Goal: Transaction & Acquisition: Purchase product/service

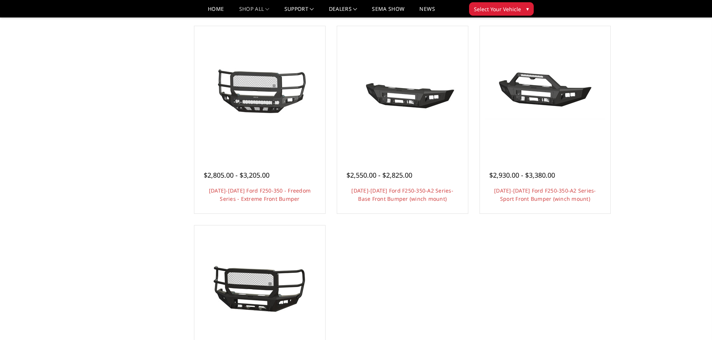
scroll to position [598, 0]
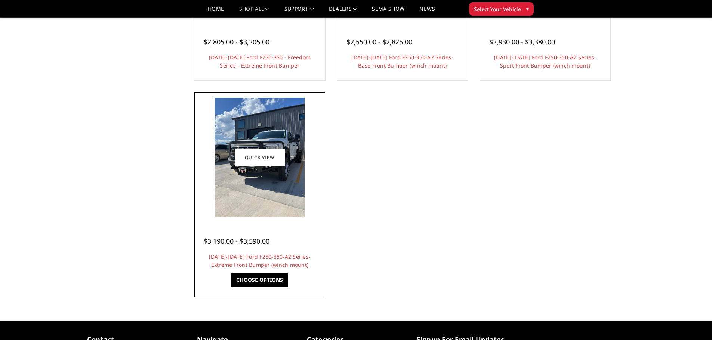
click at [248, 260] on h4 "2023-2025 Ford F250-350-A2 Series-Extreme Front Bumper (winch mount)" at bounding box center [260, 261] width 112 height 16
click at [248, 258] on link "2023-2025 Ford F250-350-A2 Series-Extreme Front Bumper (winch mount)" at bounding box center [260, 260] width 102 height 15
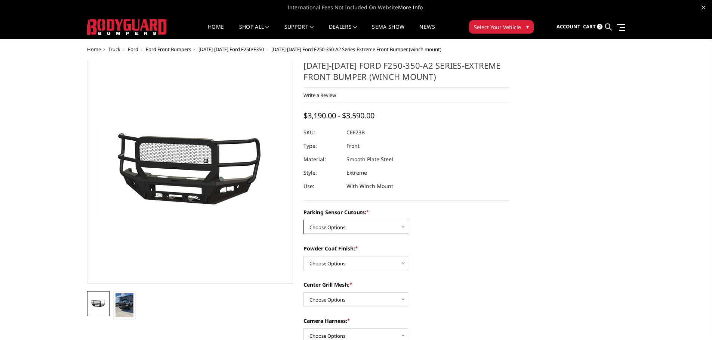
click at [386, 225] on select "Choose Options No-Without Parking Sensor Cutouts Yes-With Parking Sensor Cutouts" at bounding box center [355, 227] width 105 height 14
select select "2421"
click at [303, 220] on select "Choose Options No-Without Parking Sensor Cutouts Yes-With Parking Sensor Cutouts" at bounding box center [355, 227] width 105 height 14
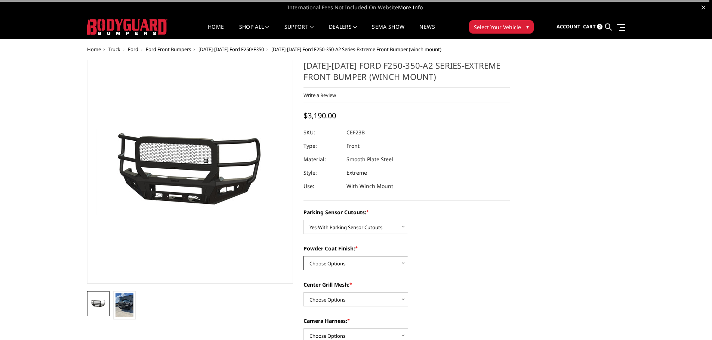
click at [380, 266] on select "Choose Options Bare Metal Textured Black Powder Coat" at bounding box center [355, 263] width 105 height 14
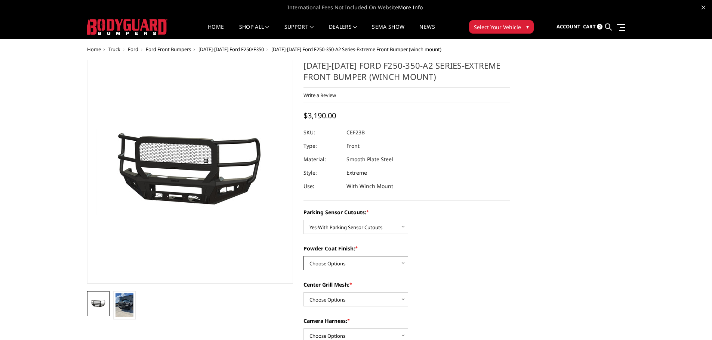
select select "2423"
click at [303, 256] on select "Choose Options Bare Metal Textured Black Powder Coat" at bounding box center [355, 263] width 105 height 14
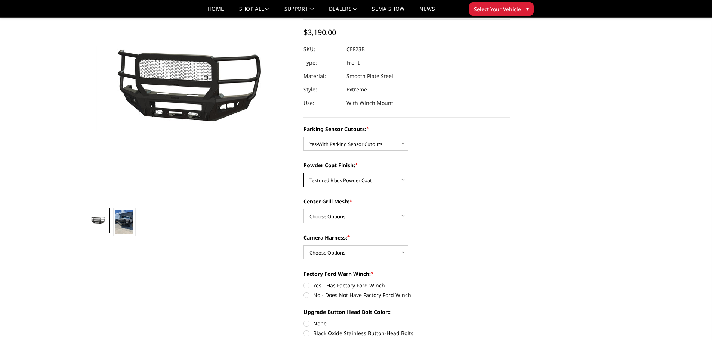
scroll to position [75, 0]
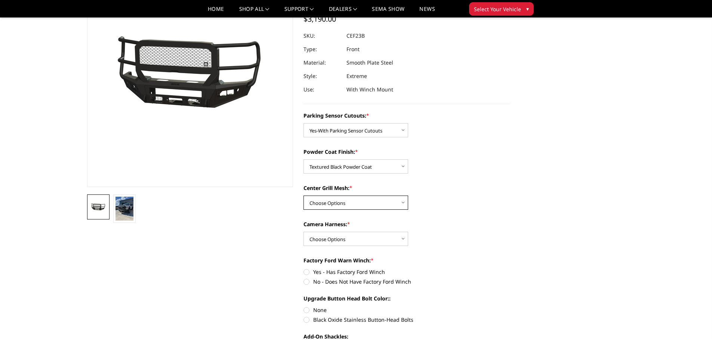
click at [390, 204] on select "Choose Options With Center Grill Mesh Without Center Grill Mesh" at bounding box center [355, 203] width 105 height 14
select select "2424"
click at [303, 196] on select "Choose Options With Center Grill Mesh Without Center Grill Mesh" at bounding box center [355, 203] width 105 height 14
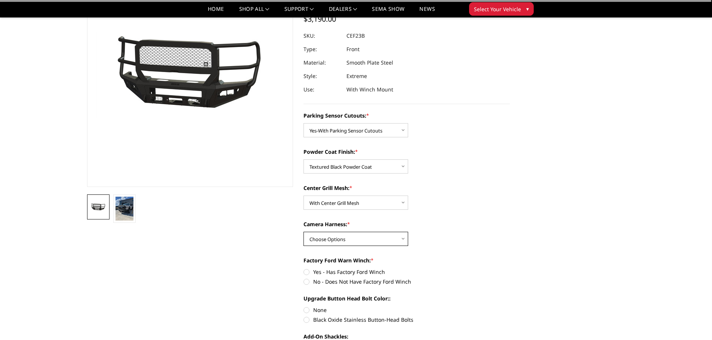
click at [388, 240] on select "Choose Options WITH Camera Harness WITHOUT Camera Harness" at bounding box center [355, 239] width 105 height 14
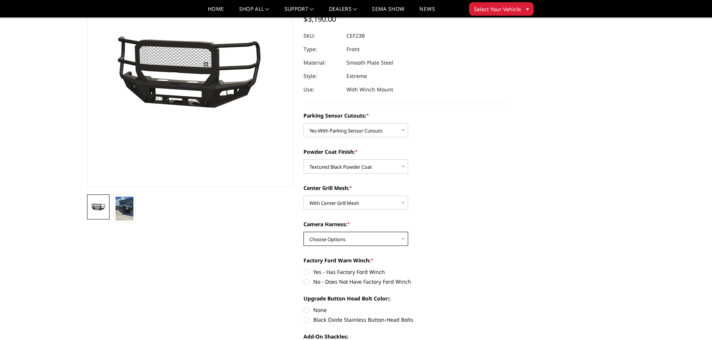
select select "2426"
click at [303, 232] on select "Choose Options WITH Camera Harness WITHOUT Camera Harness" at bounding box center [355, 239] width 105 height 14
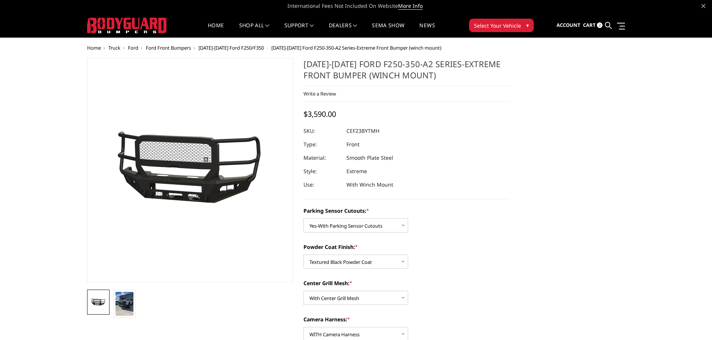
scroll to position [0, 0]
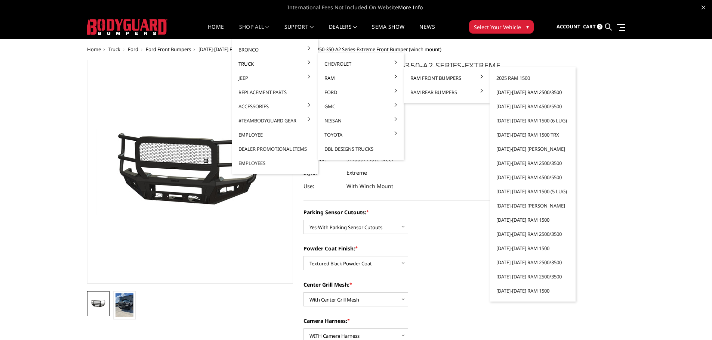
click at [515, 93] on link "[DATE]-[DATE] Ram 2500/3500" at bounding box center [533, 92] width 80 height 14
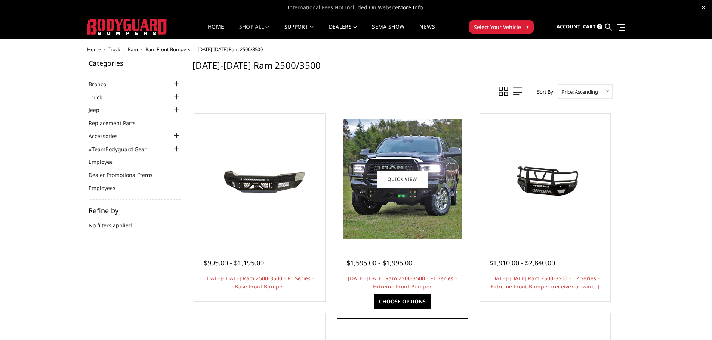
click at [420, 217] on img at bounding box center [403, 180] width 120 height 120
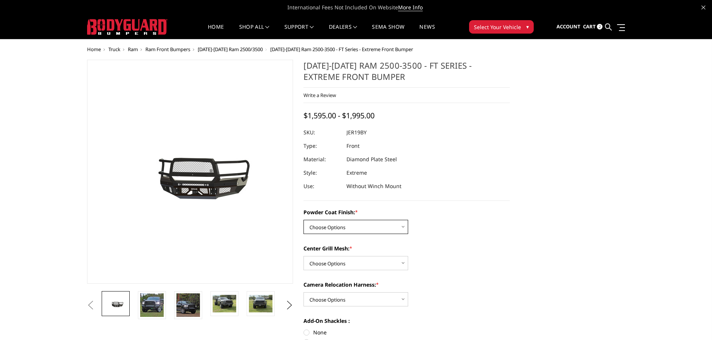
click at [400, 227] on select "Choose Options Bare Metal Gloss Black Powder Coat Textured Black Powder Coat" at bounding box center [355, 227] width 105 height 14
select select "3215"
click at [303, 220] on select "Choose Options Bare Metal Gloss Black Powder Coat Textured Black Powder Coat" at bounding box center [355, 227] width 105 height 14
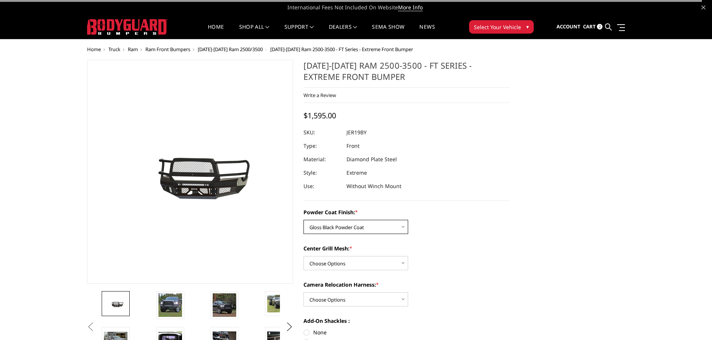
scroll to position [37, 0]
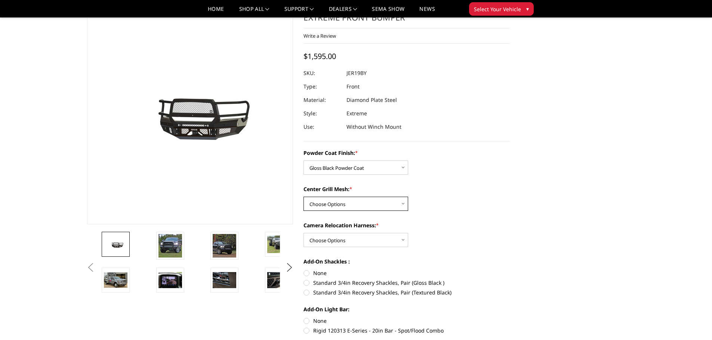
click at [377, 202] on select "Choose Options WITH Expanded Metal in Center Grill WITHOUT Expanded Metal in Ce…" at bounding box center [355, 204] width 105 height 14
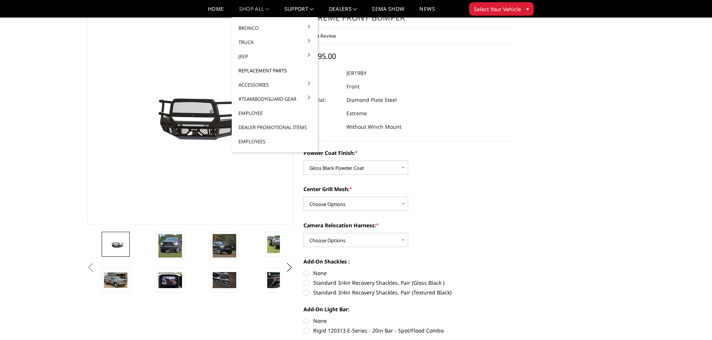
click at [262, 71] on link "Replacement Parts" at bounding box center [275, 71] width 80 height 14
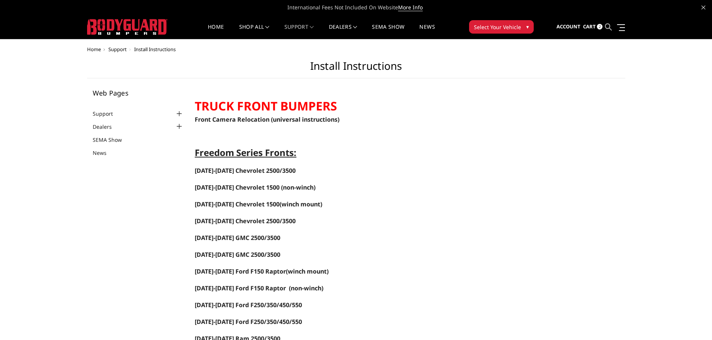
click at [607, 28] on icon at bounding box center [608, 27] width 7 height 7
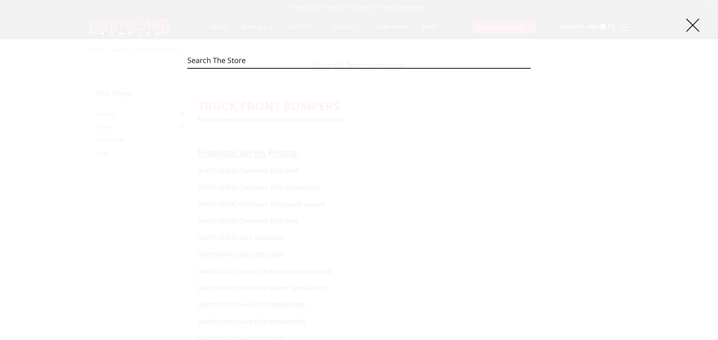
click at [209, 61] on input "Search" at bounding box center [358, 60] width 343 height 15
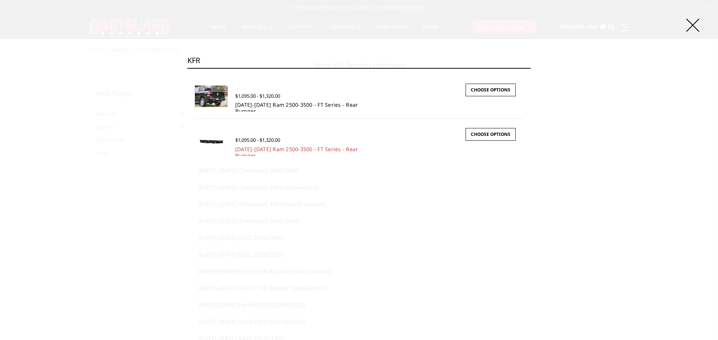
type input "KFR"
click at [267, 106] on link "2019-2025 Ram 2500-3500 - FT Series - Rear Bumper" at bounding box center [296, 107] width 123 height 13
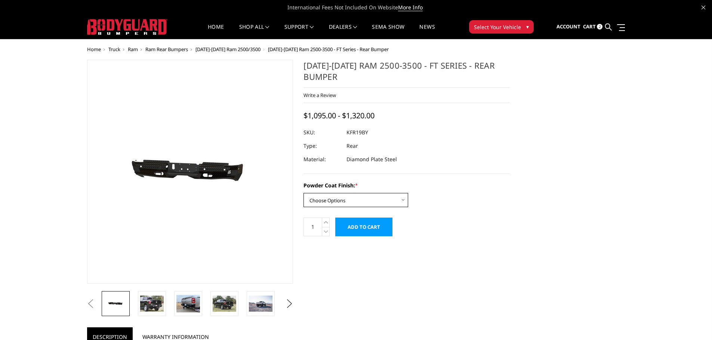
click at [377, 197] on select "Choose Options Bare Metal Gloss Black Powder Coat Textured Black Powder Coat" at bounding box center [355, 200] width 105 height 14
select select "3415"
click at [303, 193] on select "Choose Options Bare Metal Gloss Black Powder Coat Textured Black Powder Coat" at bounding box center [355, 200] width 105 height 14
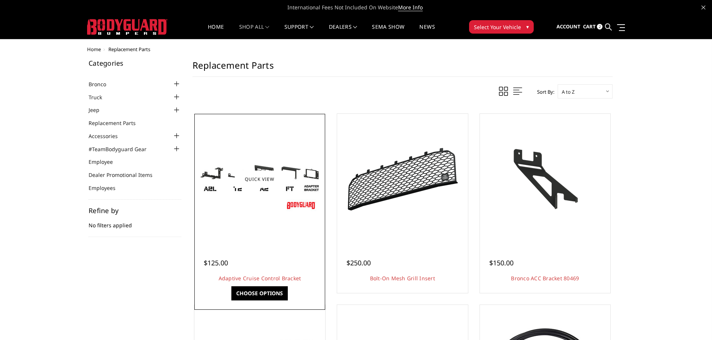
click at [237, 215] on div at bounding box center [259, 179] width 127 height 127
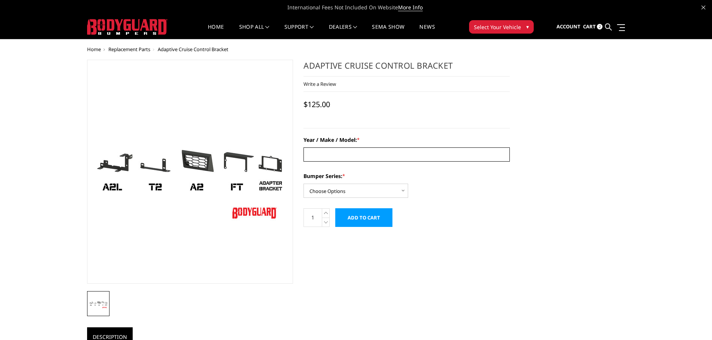
click at [321, 154] on input "Year / Make / Model: *" at bounding box center [406, 155] width 206 height 14
click at [390, 191] on select "Choose Options Freedom Series - truck front (winch) Freedom Series - truck fron…" at bounding box center [355, 191] width 105 height 14
click at [438, 191] on div "Bumper Series: * Choose Options Freedom Series - truck front (winch) Freedom Se…" at bounding box center [406, 185] width 206 height 26
click at [334, 24] on link "Dealers" at bounding box center [343, 31] width 28 height 15
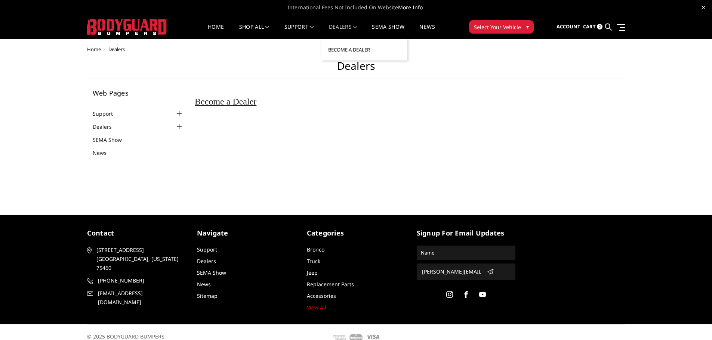
click at [337, 49] on link "Become a Dealer" at bounding box center [364, 50] width 80 height 14
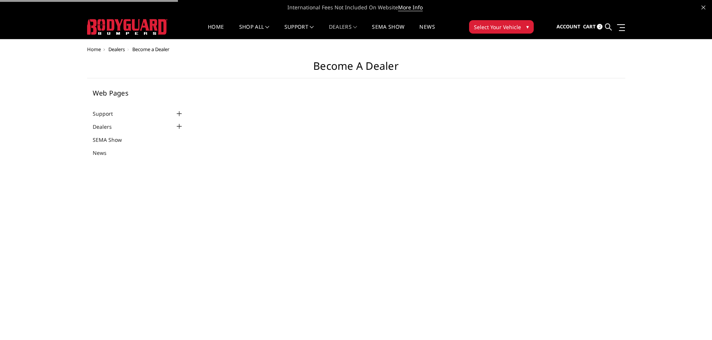
select select "US"
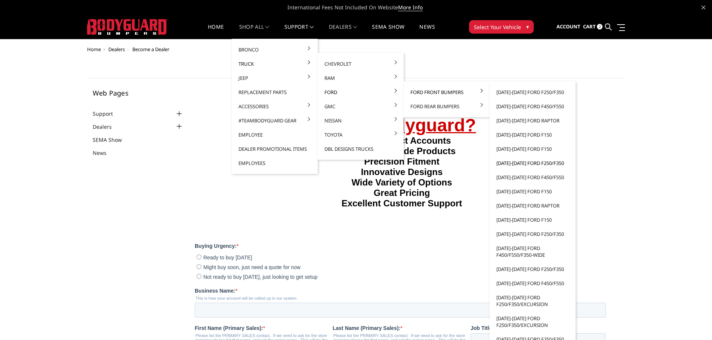
click at [514, 163] on link "[DATE]-[DATE] Ford F250/F350" at bounding box center [533, 163] width 80 height 14
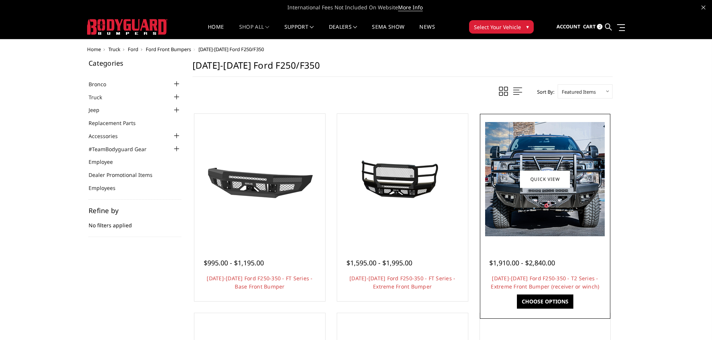
click at [543, 203] on img at bounding box center [545, 179] width 120 height 114
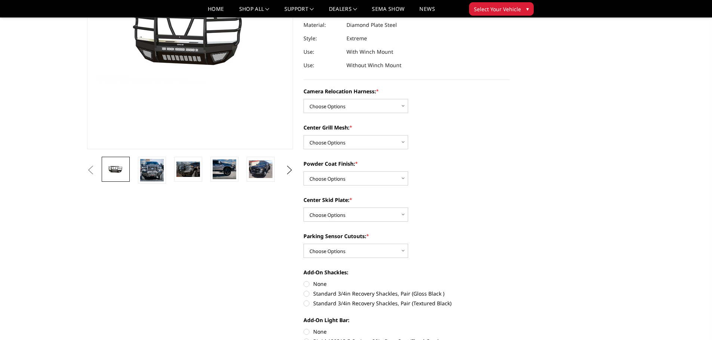
scroll to position [112, 0]
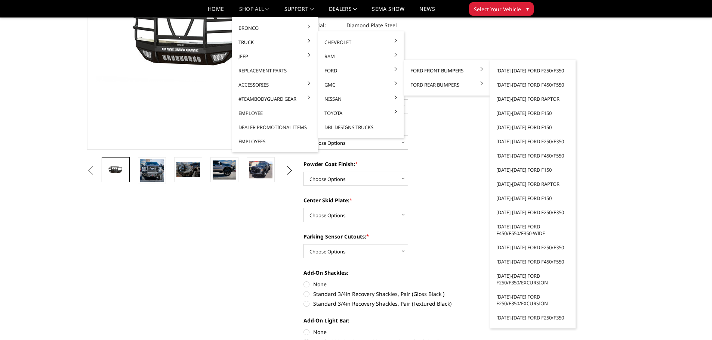
click at [512, 71] on link "[DATE]-[DATE] Ford F250/F350" at bounding box center [533, 71] width 80 height 14
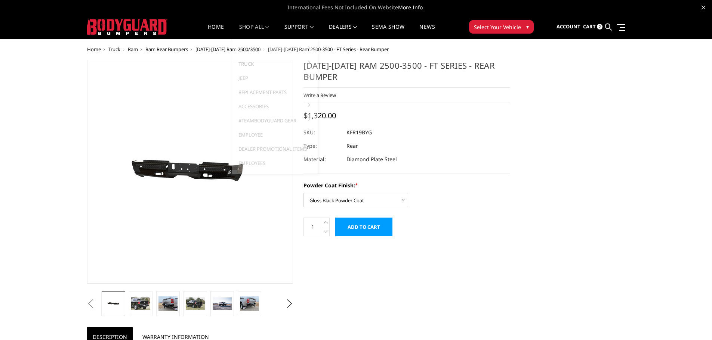
select select "3415"
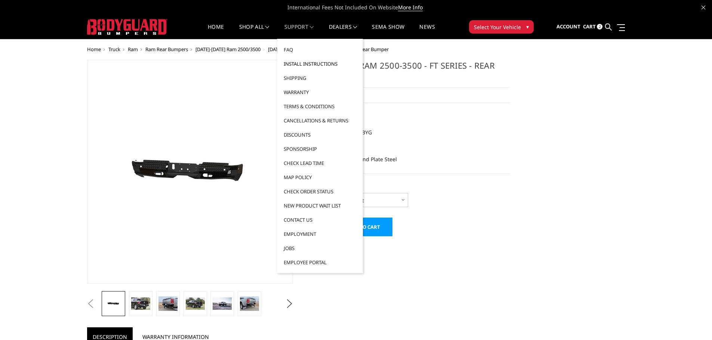
click at [297, 64] on link "Install Instructions" at bounding box center [320, 64] width 80 height 14
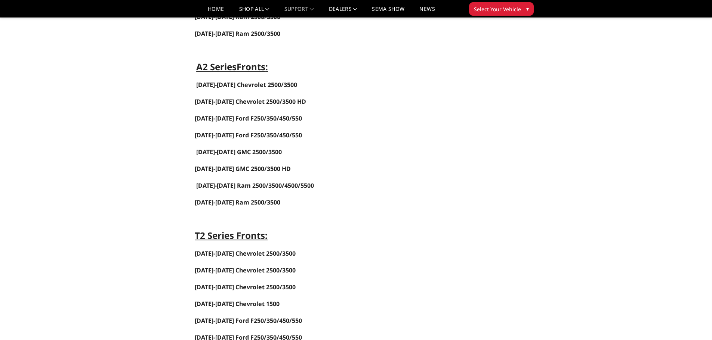
scroll to position [635, 0]
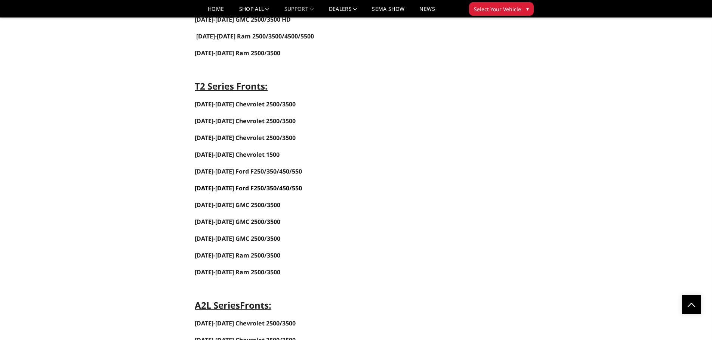
click at [228, 189] on link "2017-2022 Ford F250/350/450/550" at bounding box center [248, 188] width 107 height 8
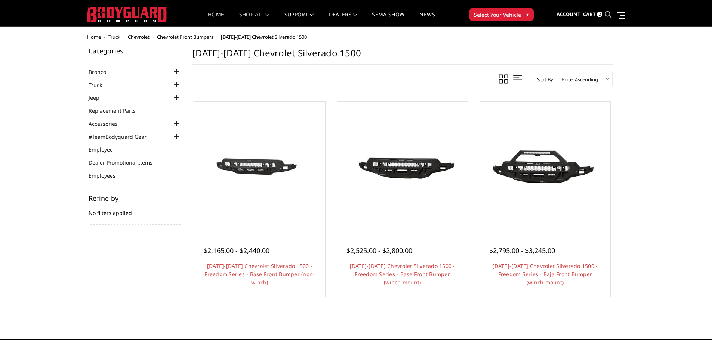
click at [608, 15] on icon at bounding box center [608, 14] width 7 height 7
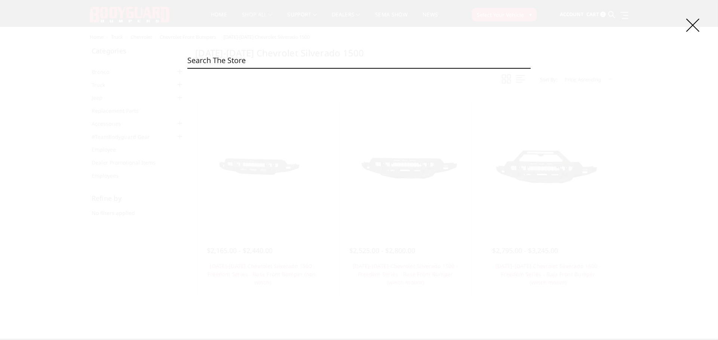
click at [303, 62] on input "Search" at bounding box center [358, 60] width 343 height 15
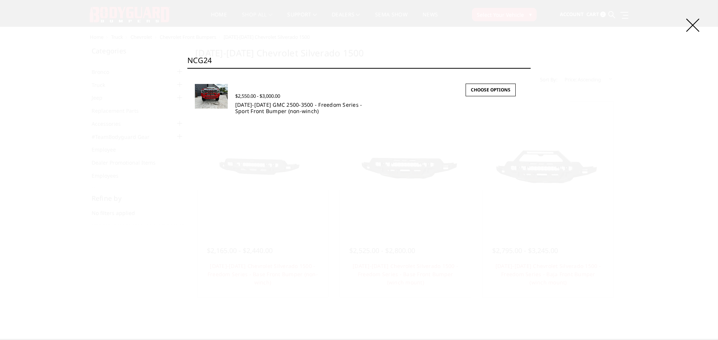
type input "NCG24"
click at [256, 106] on link "2024-2025 GMC 2500-3500 - Freedom Series - Sport Front Bumper (non-winch)" at bounding box center [298, 107] width 127 height 13
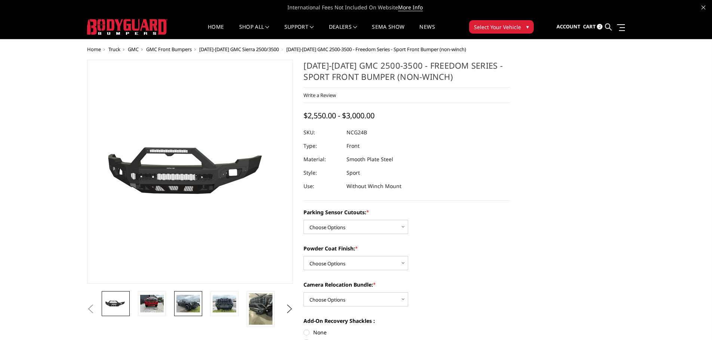
click at [190, 308] on img at bounding box center [188, 304] width 24 height 18
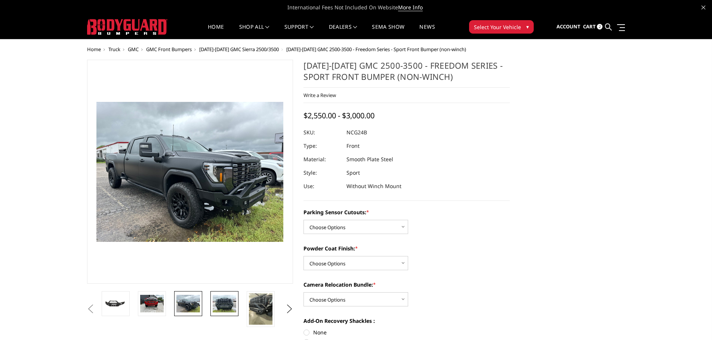
click at [214, 306] on img at bounding box center [225, 304] width 24 height 18
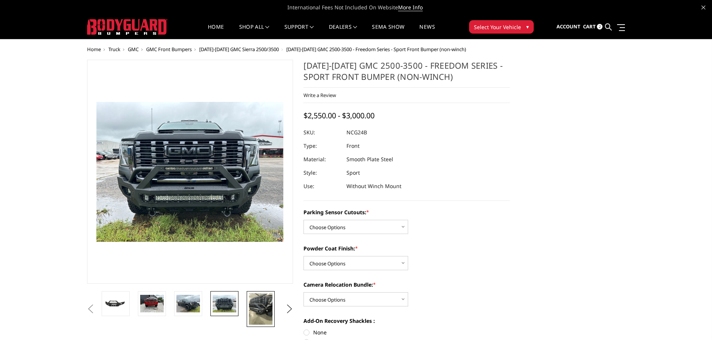
click at [260, 303] on img at bounding box center [261, 309] width 24 height 31
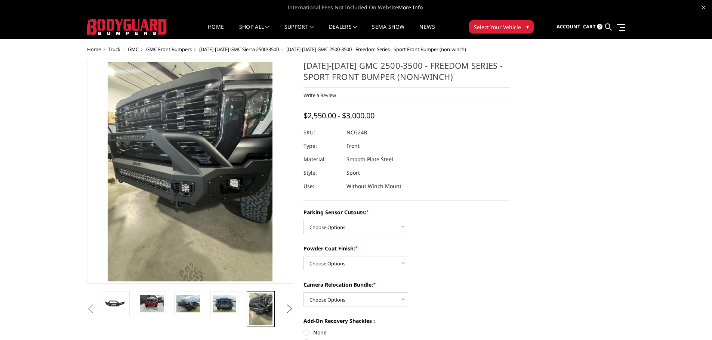
click at [289, 308] on button "Next" at bounding box center [289, 309] width 11 height 11
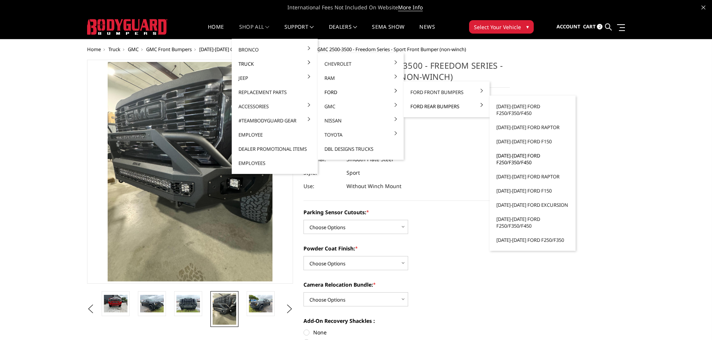
click at [518, 161] on link "[DATE]-[DATE] Ford F250/F350/F450" at bounding box center [533, 159] width 80 height 21
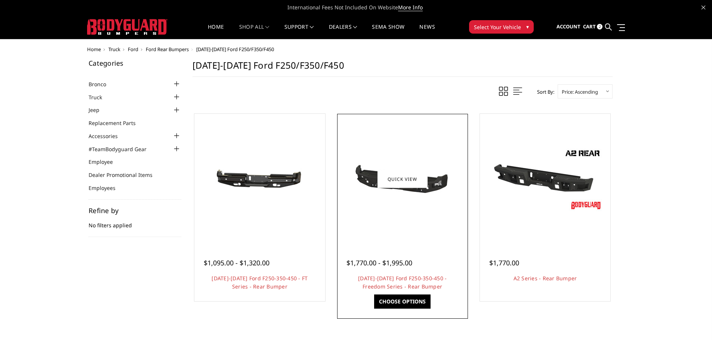
click at [408, 219] on div at bounding box center [402, 179] width 127 height 127
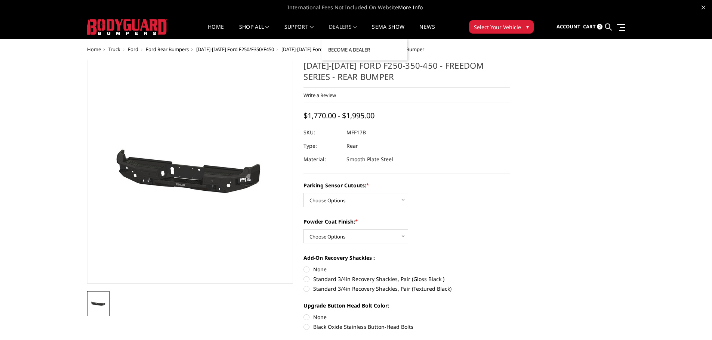
click at [347, 53] on link "Become a Dealer" at bounding box center [364, 50] width 80 height 14
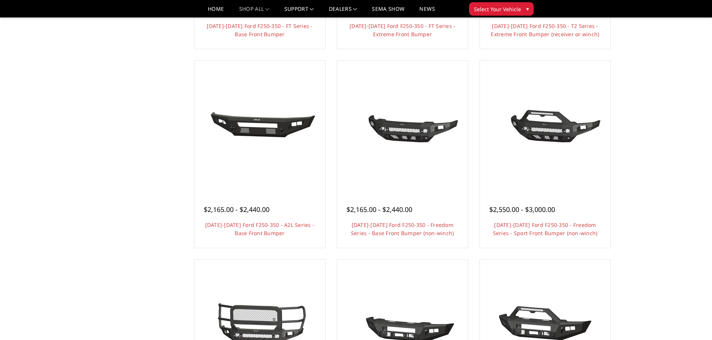
scroll to position [224, 0]
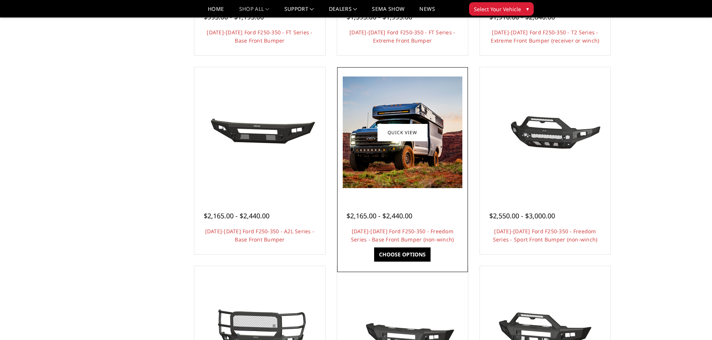
click at [414, 163] on img at bounding box center [403, 133] width 120 height 112
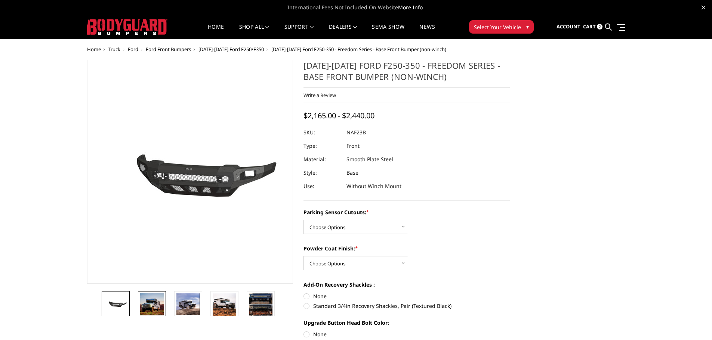
click at [151, 300] on img at bounding box center [152, 305] width 24 height 22
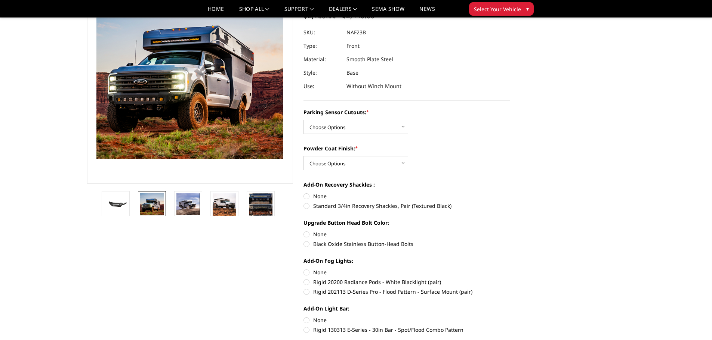
scroll to position [37, 0]
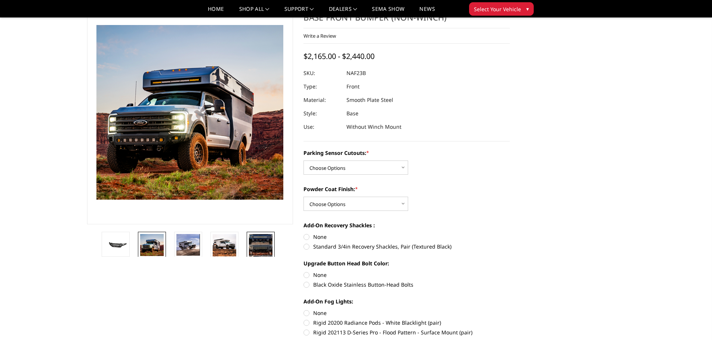
click at [257, 244] on img at bounding box center [261, 250] width 24 height 33
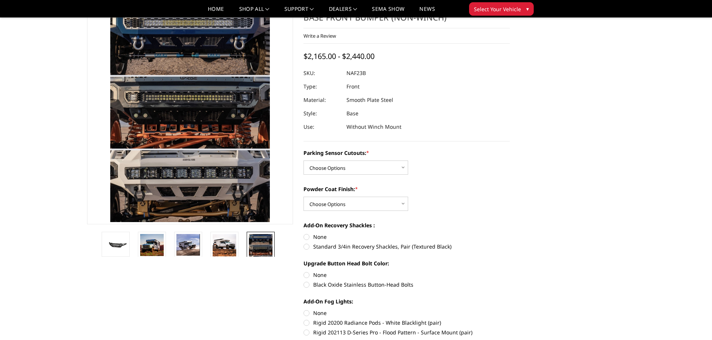
click at [148, 249] on img at bounding box center [152, 245] width 24 height 22
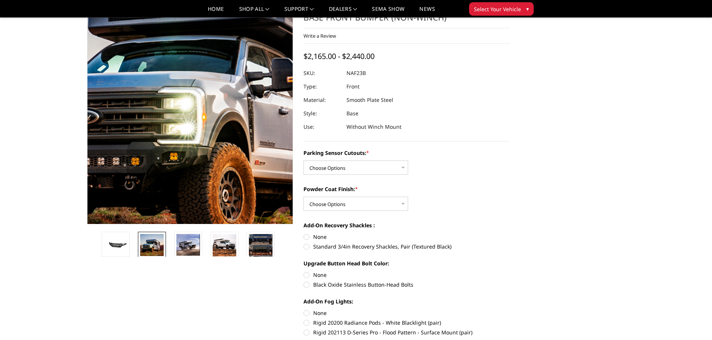
click at [179, 123] on img at bounding box center [208, 90] width 478 height 447
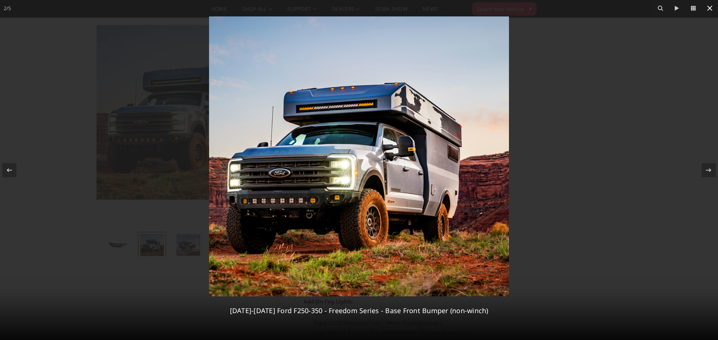
click at [707, 7] on icon at bounding box center [709, 8] width 9 height 9
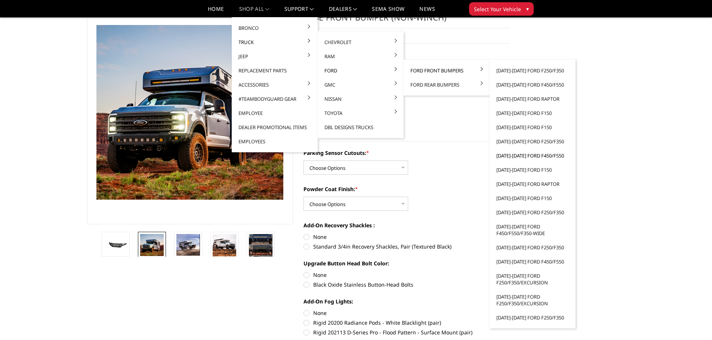
click at [515, 158] on link "[DATE]-[DATE] Ford F450/F550" at bounding box center [533, 156] width 80 height 14
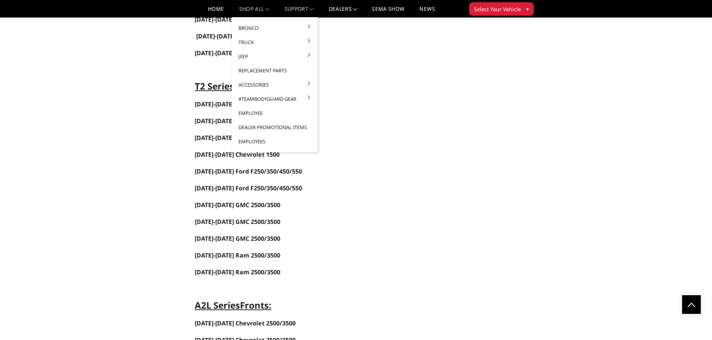
click at [255, 7] on link "shop all" at bounding box center [254, 11] width 30 height 11
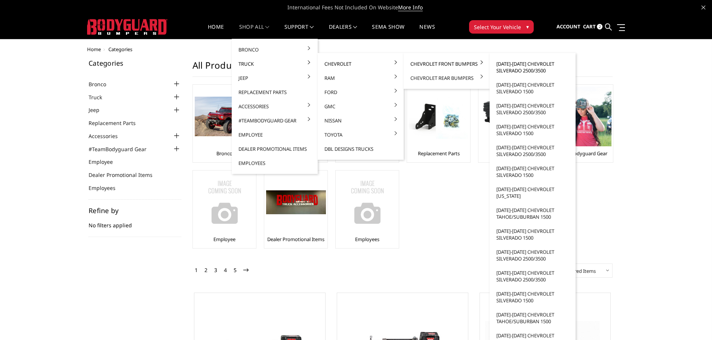
click at [514, 71] on link "[DATE]-[DATE] Chevrolet Silverado 2500/3500" at bounding box center [533, 67] width 80 height 21
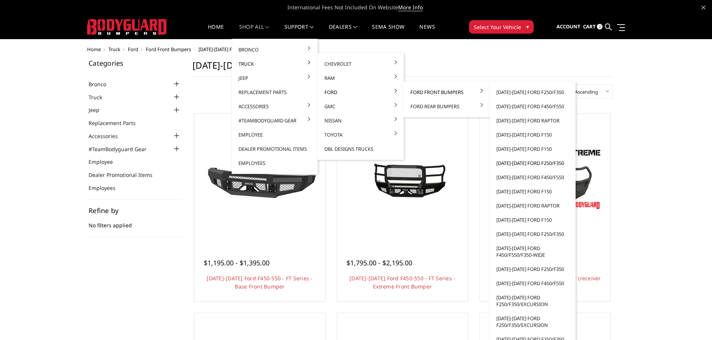
click at [508, 164] on link "[DATE]-[DATE] Ford F250/F350" at bounding box center [533, 163] width 80 height 14
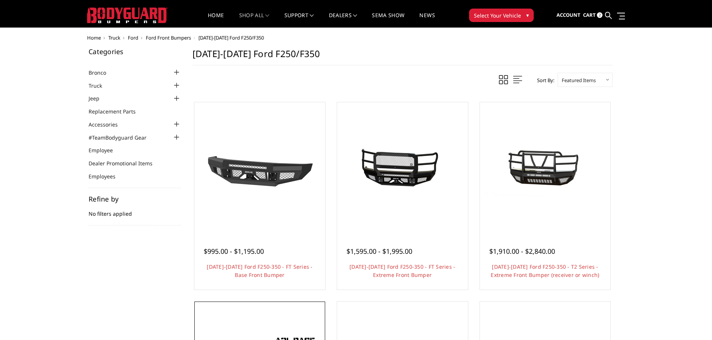
scroll to position [187, 0]
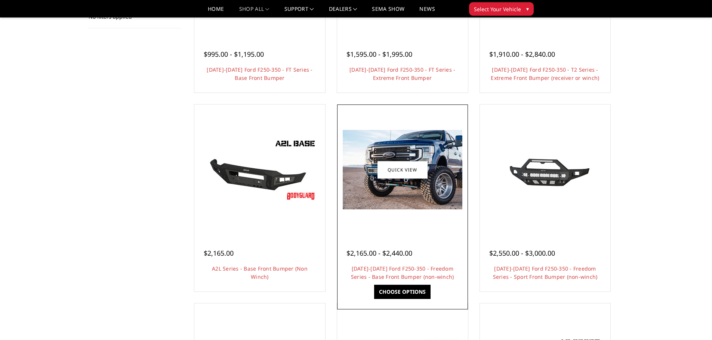
click at [396, 222] on div at bounding box center [402, 170] width 127 height 127
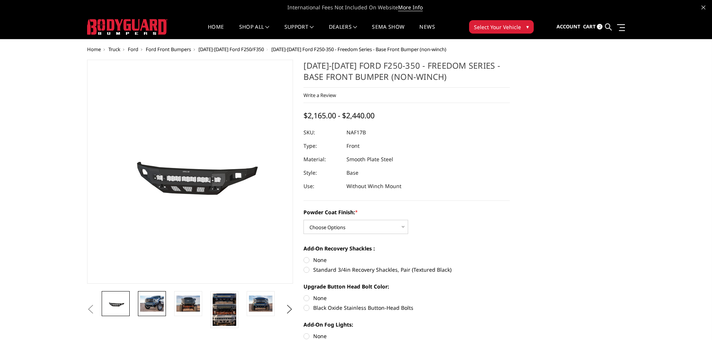
click at [152, 309] on img at bounding box center [152, 304] width 24 height 16
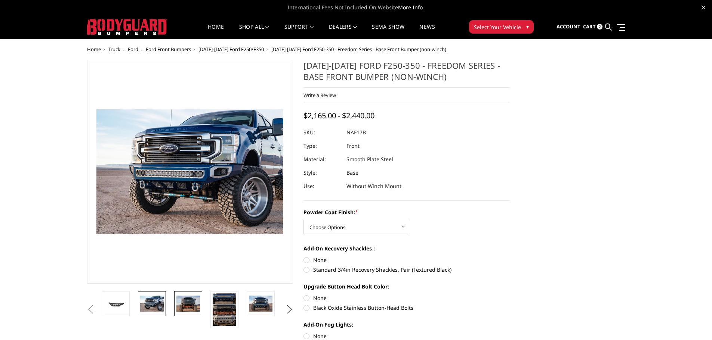
click at [190, 305] on img at bounding box center [188, 304] width 24 height 16
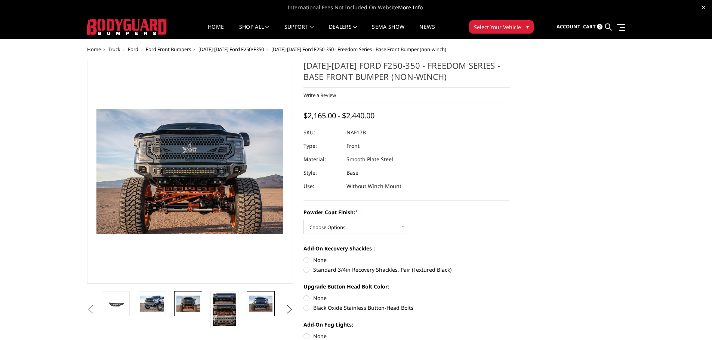
click at [261, 306] on img at bounding box center [261, 304] width 24 height 16
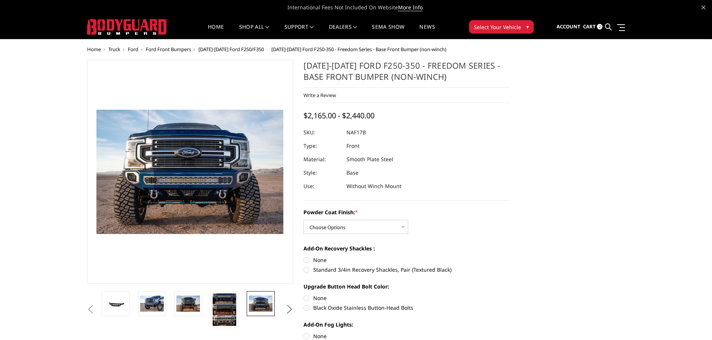
click at [287, 310] on button "Next" at bounding box center [289, 309] width 11 height 11
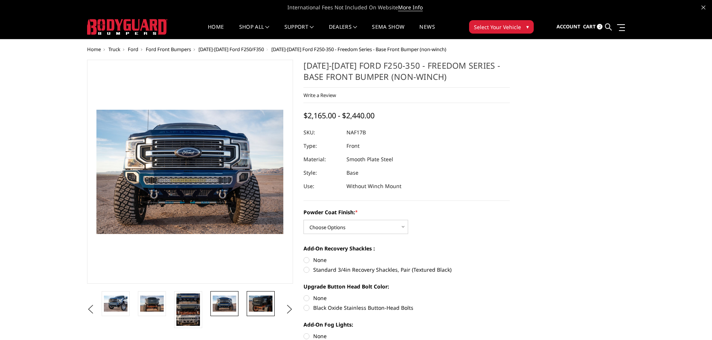
click at [254, 306] on img at bounding box center [261, 304] width 24 height 16
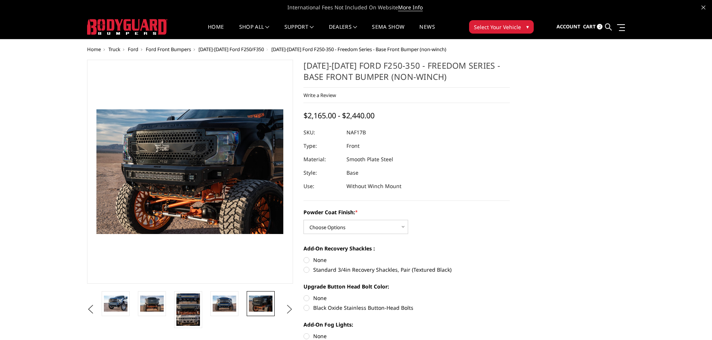
click at [288, 311] on button "Next" at bounding box center [289, 309] width 11 height 11
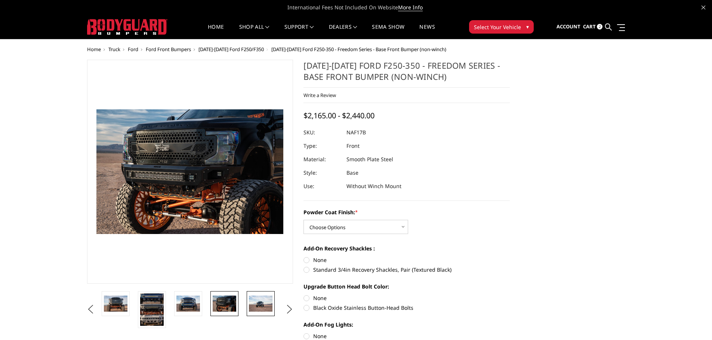
click at [257, 307] on img at bounding box center [261, 304] width 24 height 16
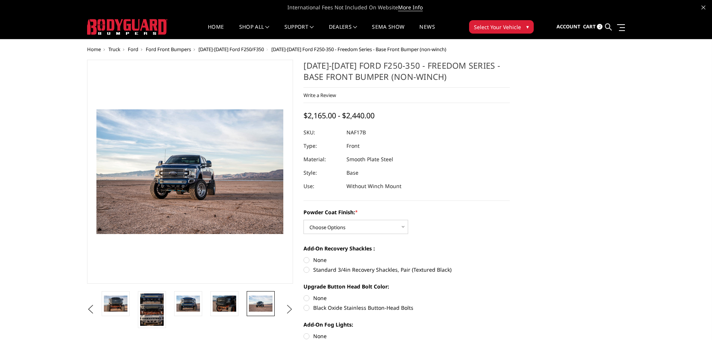
click at [289, 309] on button "Next" at bounding box center [289, 309] width 11 height 11
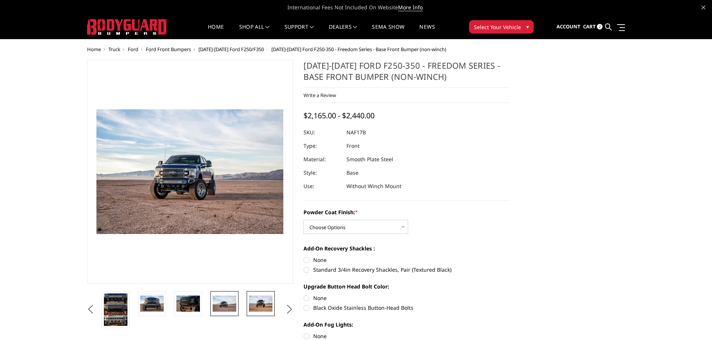
click at [261, 307] on img at bounding box center [261, 304] width 24 height 16
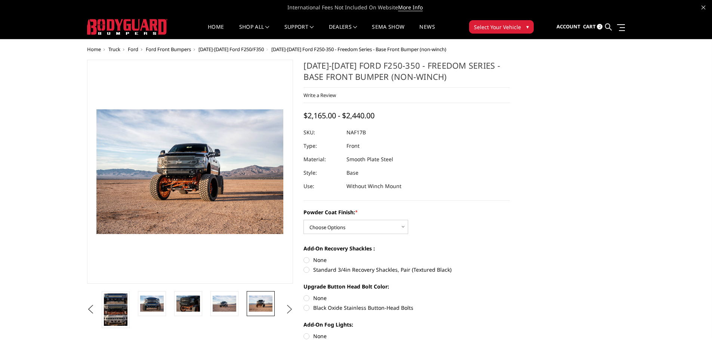
click at [286, 307] on button "Next" at bounding box center [289, 309] width 11 height 11
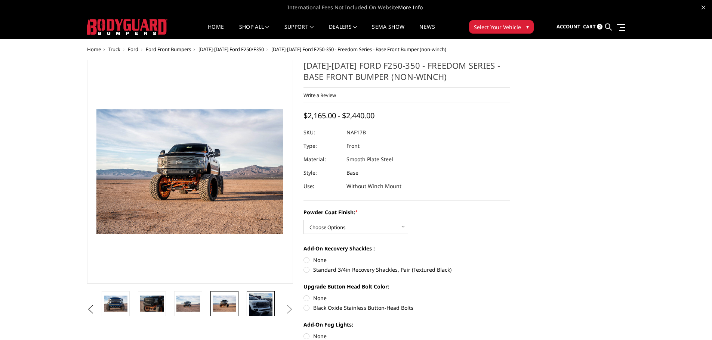
click at [258, 303] on img at bounding box center [261, 308] width 24 height 28
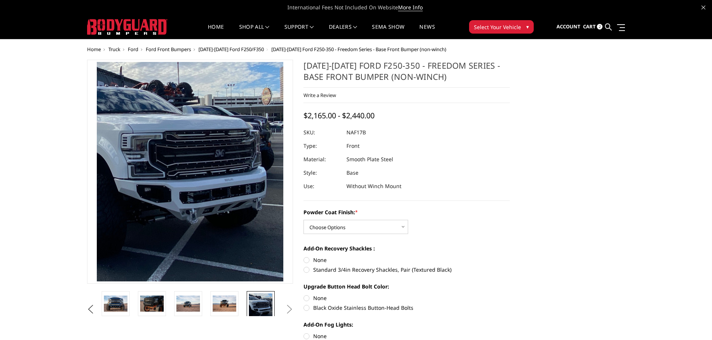
click at [291, 311] on button "Next" at bounding box center [289, 309] width 11 height 11
click at [290, 311] on button "Next" at bounding box center [289, 309] width 11 height 11
click at [289, 310] on button "Next" at bounding box center [289, 309] width 11 height 11
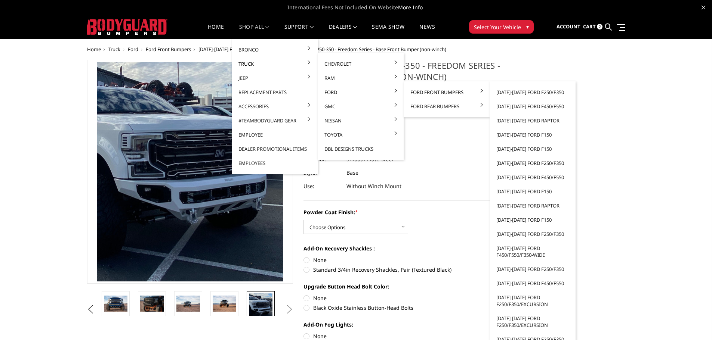
click at [510, 162] on link "[DATE]-[DATE] Ford F250/F350" at bounding box center [533, 163] width 80 height 14
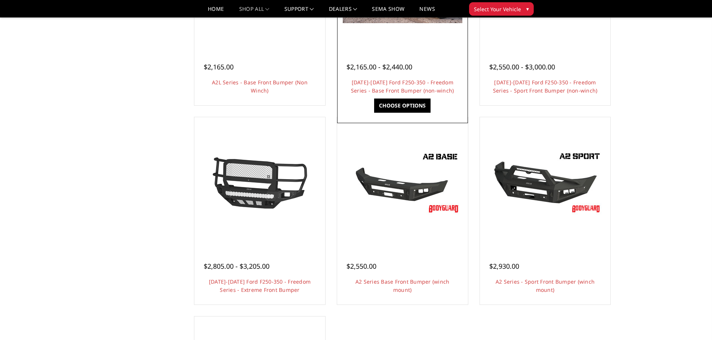
scroll to position [374, 0]
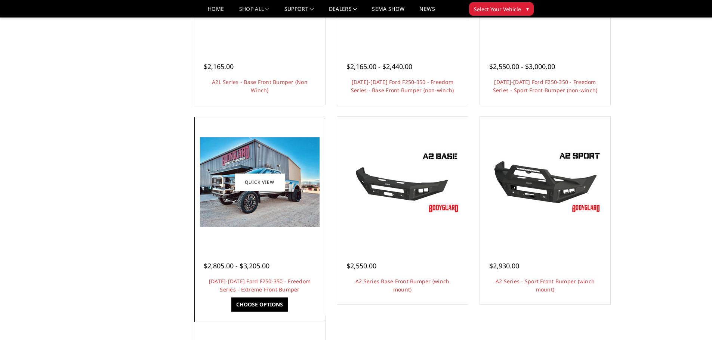
click at [262, 225] on img at bounding box center [260, 183] width 120 height 90
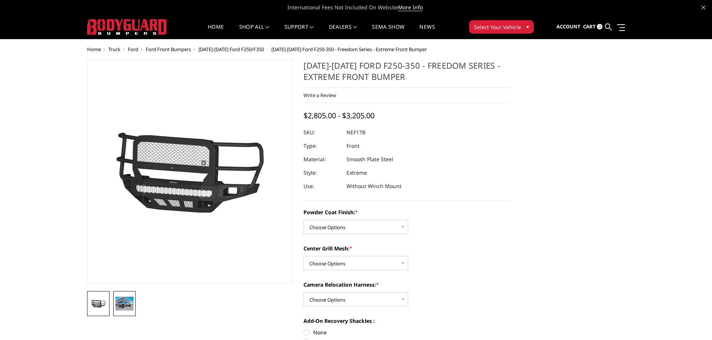
click at [123, 306] on img at bounding box center [124, 303] width 18 height 13
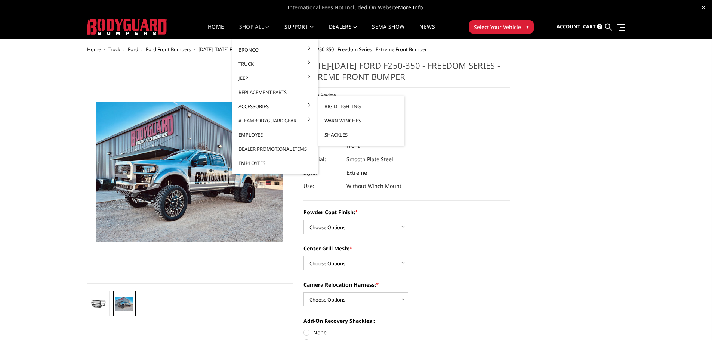
click at [339, 121] on link "Warn Winches" at bounding box center [361, 121] width 80 height 14
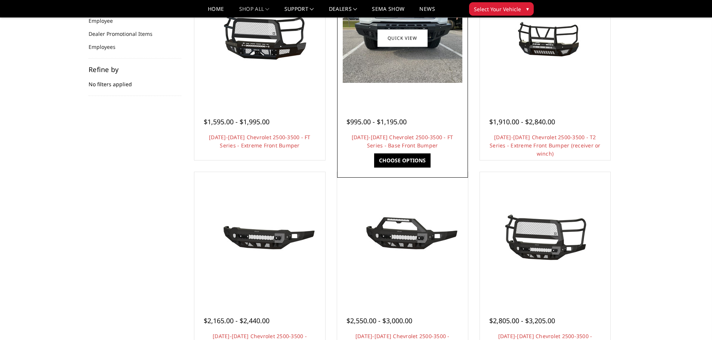
scroll to position [149, 0]
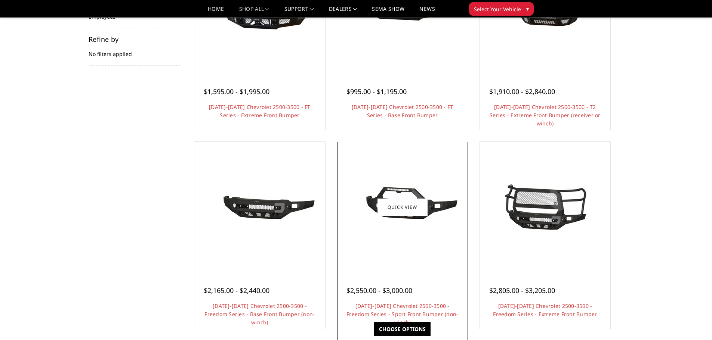
click at [404, 244] on div at bounding box center [402, 207] width 127 height 127
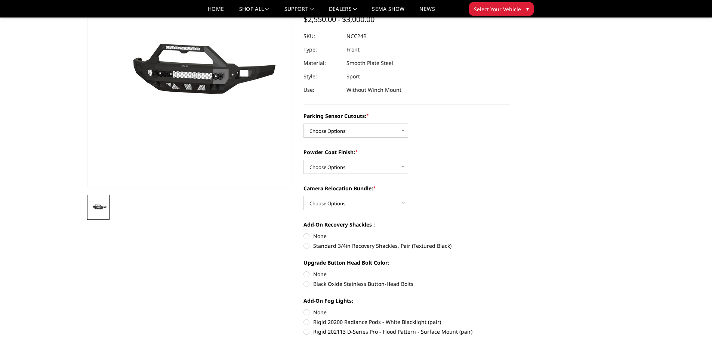
scroll to position [75, 0]
click at [385, 130] on select "Choose Options No - Without Parking Sensor Cutouts Yes - With Parking Sensor Cu…" at bounding box center [355, 130] width 105 height 14
click at [303, 123] on select "Choose Options No - Without Parking Sensor Cutouts Yes - With Parking Sensor Cu…" at bounding box center [355, 130] width 105 height 14
click at [371, 169] on select "Choose Options Bare Metal Texture Black Powder Coat" at bounding box center [355, 167] width 105 height 14
click at [392, 132] on select "Choose Options No - Without Parking Sensor Cutouts Yes - With Parking Sensor Cu…" at bounding box center [355, 130] width 105 height 14
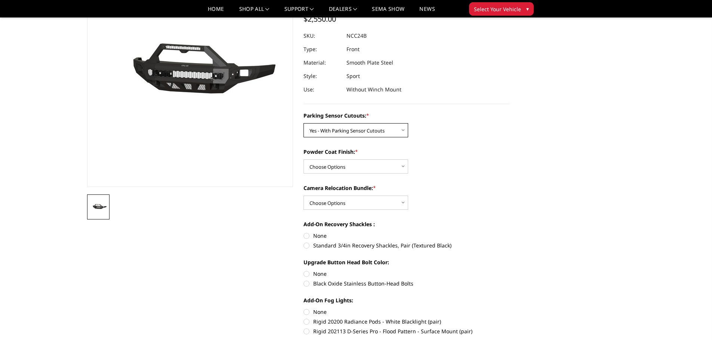
select select "2971"
click at [303, 123] on select "Choose Options No - Without Parking Sensor Cutouts Yes - With Parking Sensor Cu…" at bounding box center [355, 130] width 105 height 14
click at [363, 204] on select "Choose Options WITH Camera Relocation Bundle WITHOUT Camera Relocation Bundle" at bounding box center [355, 203] width 105 height 14
select select "2976"
click at [303, 196] on select "Choose Options WITH Camera Relocation Bundle WITHOUT Camera Relocation Bundle" at bounding box center [355, 203] width 105 height 14
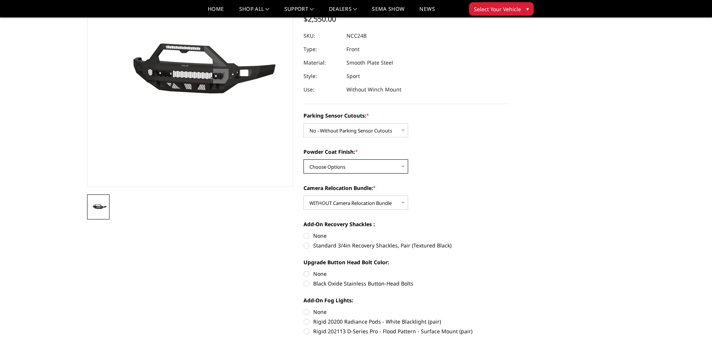
click at [367, 167] on select "Choose Options Bare Metal Texture Black Powder Coat" at bounding box center [355, 167] width 105 height 14
select select "2974"
click at [303, 160] on select "Choose Options Bare Metal Texture Black Powder Coat" at bounding box center [355, 167] width 105 height 14
click at [305, 235] on label "None" at bounding box center [406, 236] width 206 height 8
click at [304, 232] on input "None" at bounding box center [303, 232] width 0 height 0
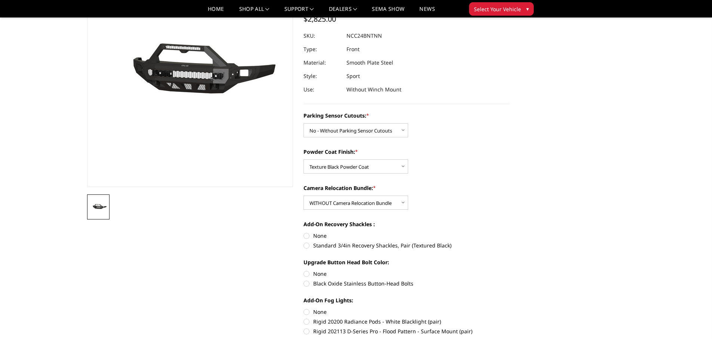
radio input "true"
click at [305, 274] on label "None" at bounding box center [406, 274] width 206 height 8
click at [304, 271] on input "None" at bounding box center [303, 270] width 0 height 0
radio input "true"
click at [306, 309] on label "None" at bounding box center [406, 312] width 206 height 8
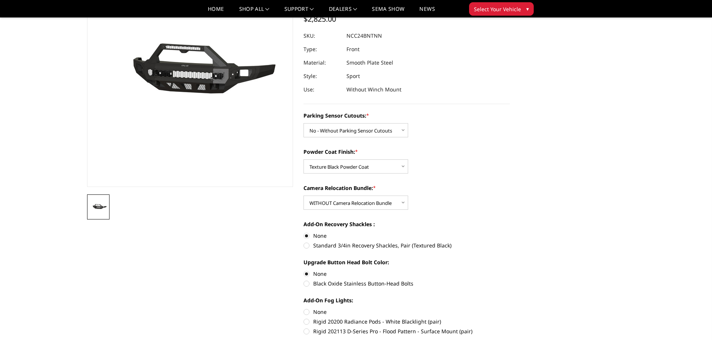
click at [304, 309] on input "None" at bounding box center [303, 308] width 0 height 0
radio input "true"
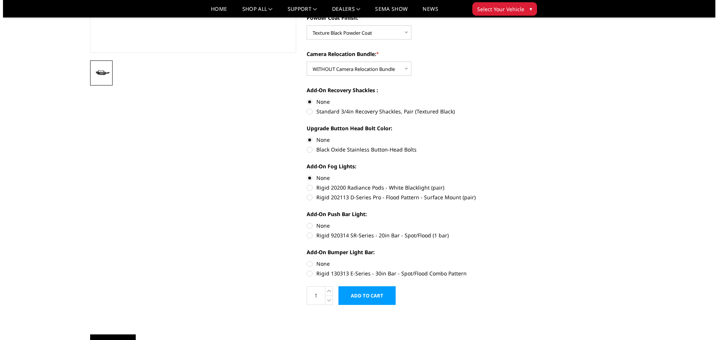
scroll to position [224, 0]
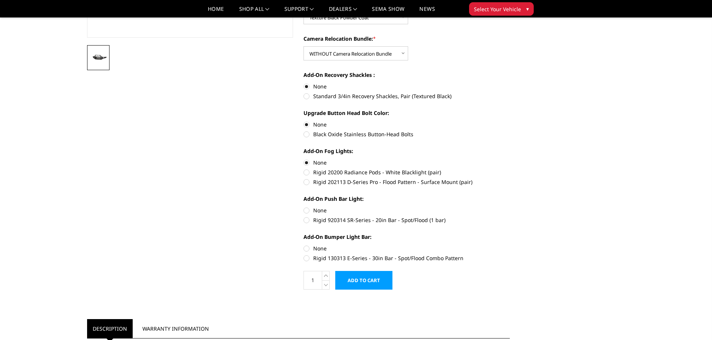
click at [307, 212] on label "None" at bounding box center [406, 211] width 206 height 8
click at [304, 207] on input "None" at bounding box center [303, 207] width 0 height 0
radio input "true"
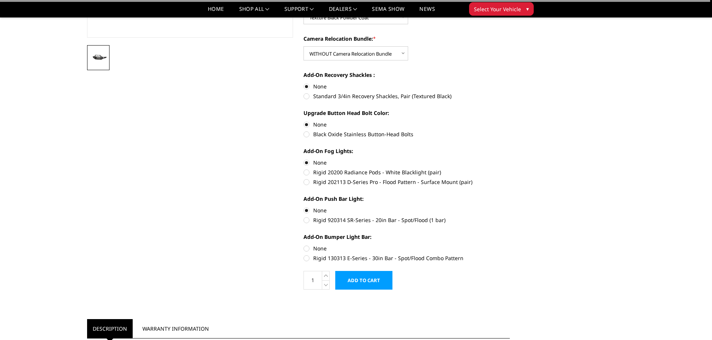
click at [306, 249] on label "None" at bounding box center [406, 249] width 206 height 8
click at [304, 245] on input "None" at bounding box center [303, 245] width 0 height 0
radio input "true"
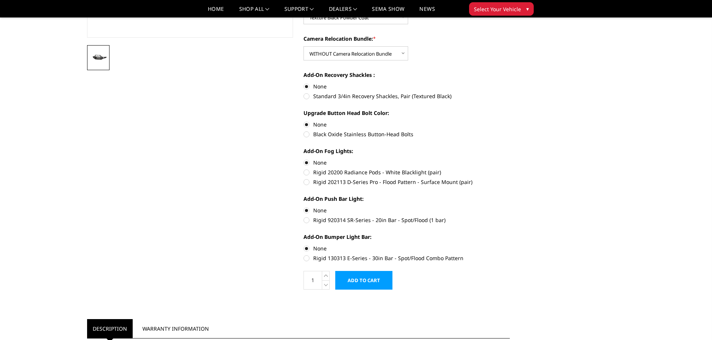
click at [370, 283] on input "Add to Cart" at bounding box center [363, 280] width 57 height 19
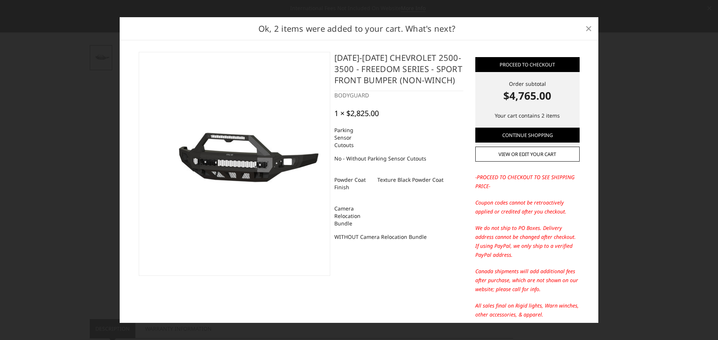
click at [588, 28] on span "×" at bounding box center [588, 28] width 7 height 16
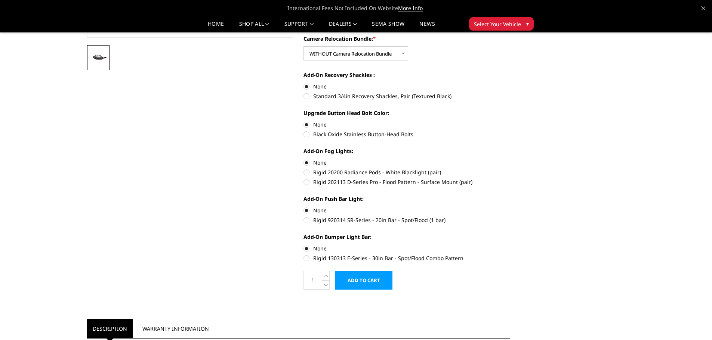
click at [307, 221] on label "Rigid 920314 SR-Series - 20in Bar - Spot/Flood (1 bar)" at bounding box center [406, 220] width 206 height 8
click at [510, 207] on input "Rigid 920314 SR-Series - 20in Bar - Spot/Flood (1 bar)" at bounding box center [510, 207] width 0 height 0
radio input "true"
click at [308, 257] on label "Rigid 130313 E-Series - 30in Bar - Spot/Flood Combo Pattern" at bounding box center [406, 258] width 206 height 8
click at [510, 245] on input "Rigid 130313 E-Series - 30in Bar - Spot/Flood Combo Pattern" at bounding box center [510, 245] width 0 height 0
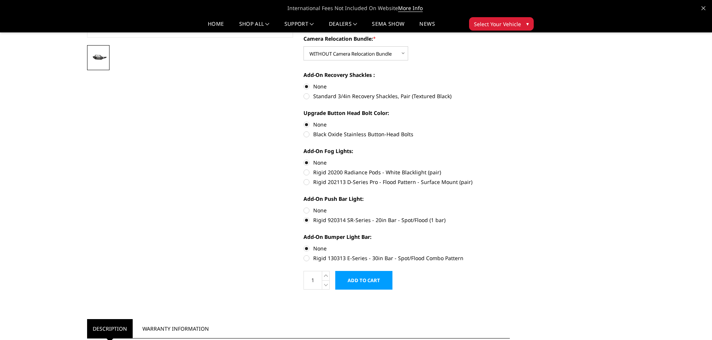
radio input "true"
click at [307, 183] on label "Rigid 202113 D-Series Pro - Flood Pattern - Surface Mount (pair)" at bounding box center [406, 182] width 206 height 8
click at [510, 169] on input "Rigid 202113 D-Series Pro - Flood Pattern - Surface Mount (pair)" at bounding box center [510, 169] width 0 height 0
radio input "true"
click at [370, 278] on input "Add to Cart" at bounding box center [363, 280] width 57 height 19
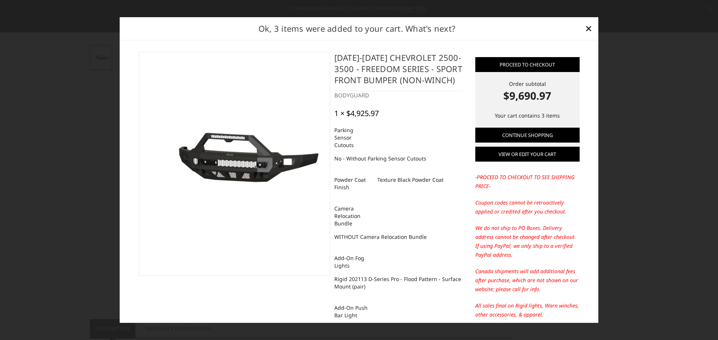
click at [521, 153] on link "View or edit your cart" at bounding box center [527, 154] width 104 height 15
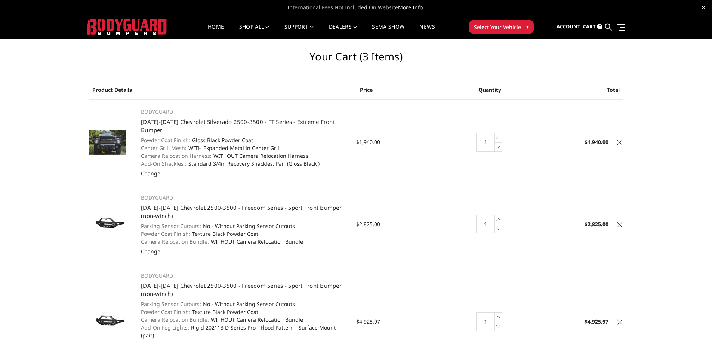
click at [620, 142] on icon at bounding box center [619, 142] width 5 height 5
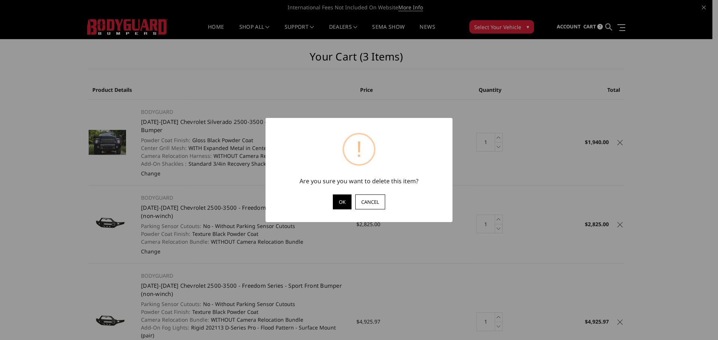
click at [339, 202] on button "OK" at bounding box center [342, 202] width 19 height 15
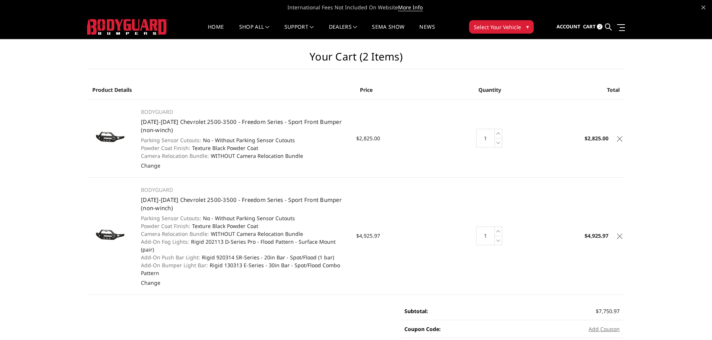
click at [618, 139] on icon at bounding box center [619, 138] width 5 height 5
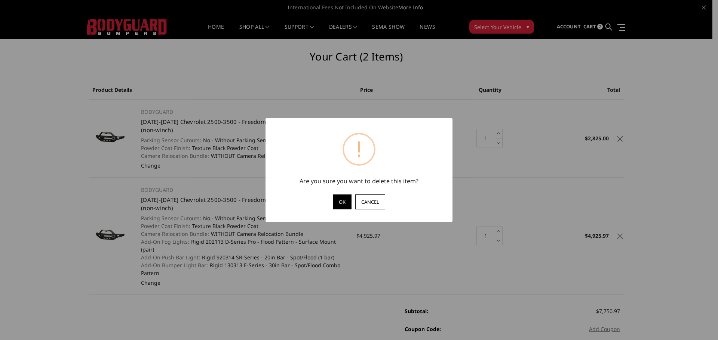
click at [340, 203] on button "OK" at bounding box center [342, 202] width 19 height 15
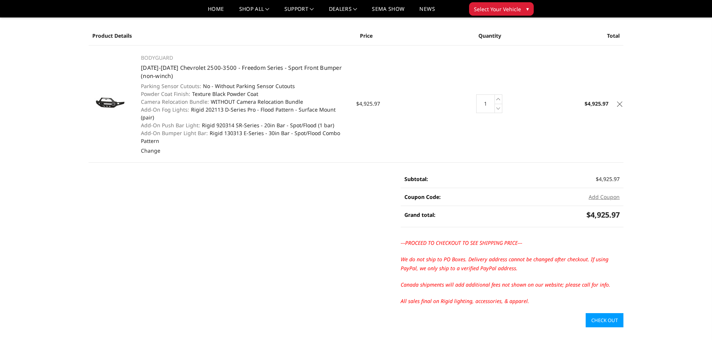
scroll to position [149, 0]
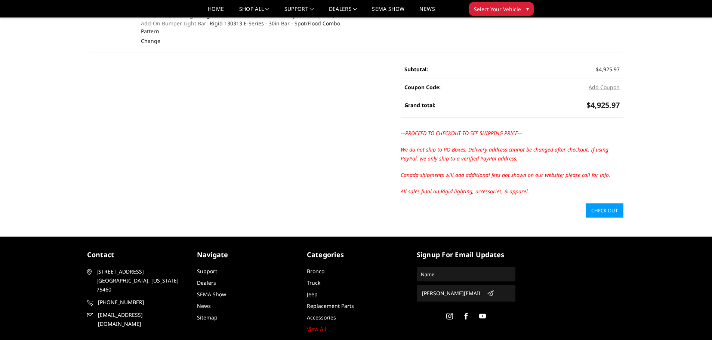
click at [600, 204] on link "Check out" at bounding box center [605, 211] width 38 height 14
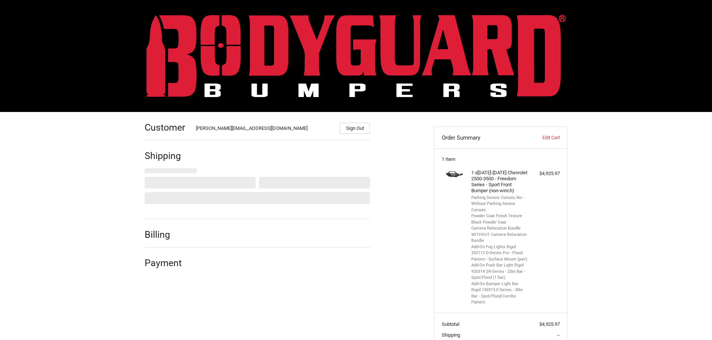
select select "US"
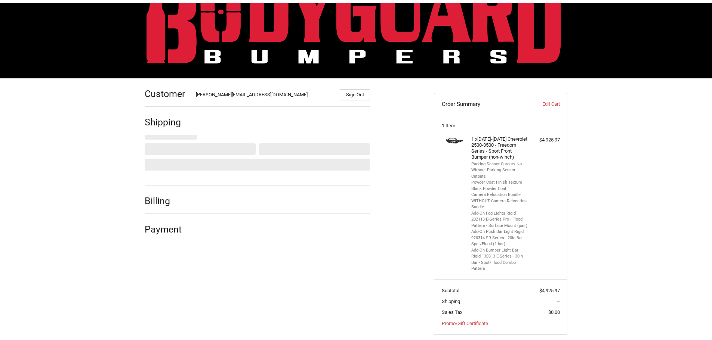
scroll to position [71, 0]
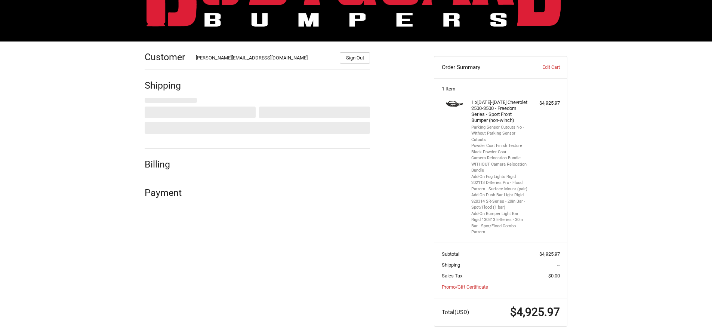
select select "NE"
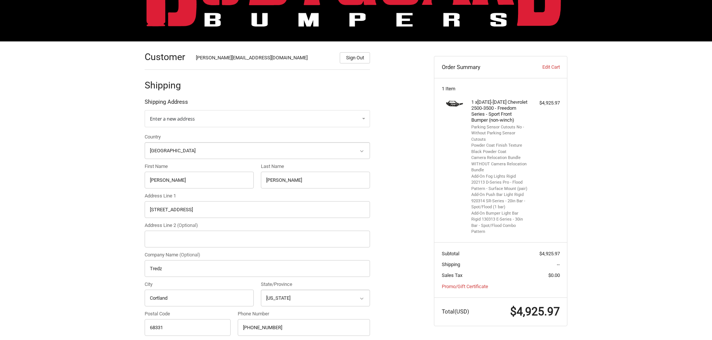
scroll to position [0, 0]
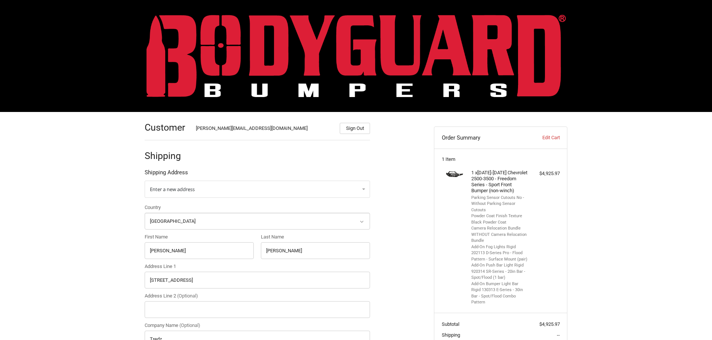
click at [280, 41] on img at bounding box center [355, 56] width 419 height 83
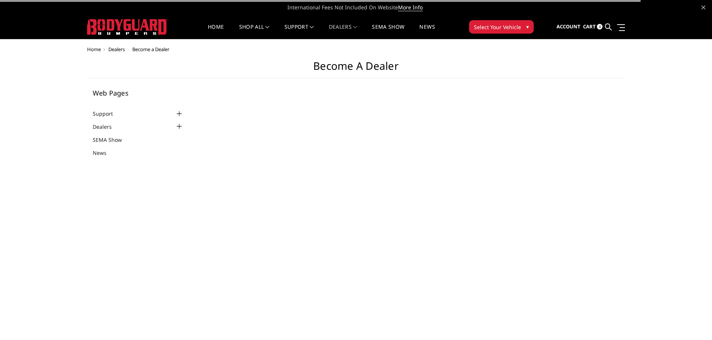
select select "US"
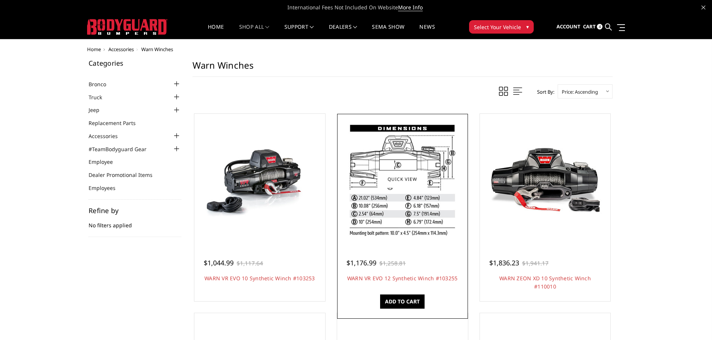
click at [410, 215] on img at bounding box center [402, 180] width 115 height 120
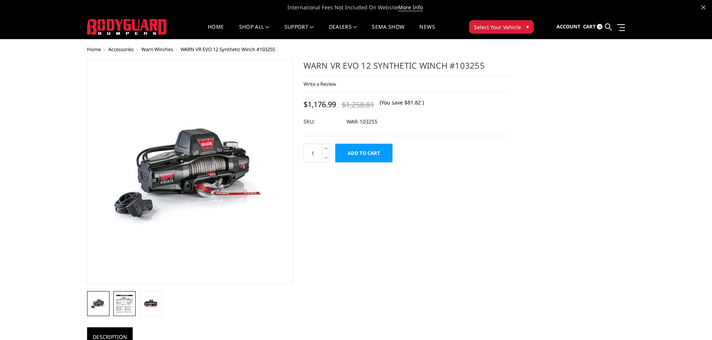
click at [124, 308] on img at bounding box center [124, 303] width 18 height 19
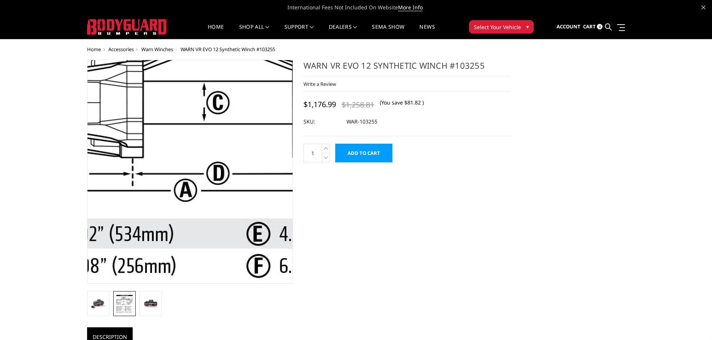
click at [154, 183] on img at bounding box center [235, 159] width 460 height 478
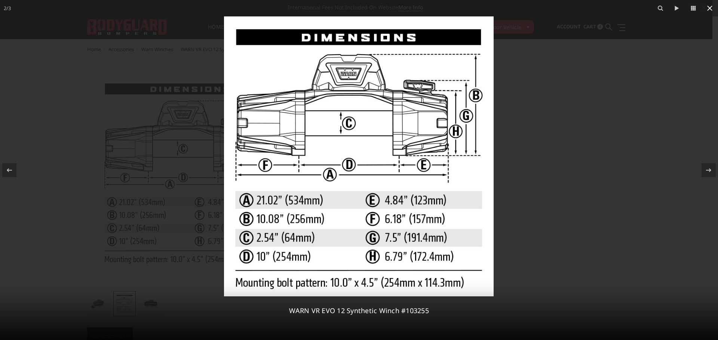
click at [709, 9] on icon at bounding box center [709, 8] width 5 height 5
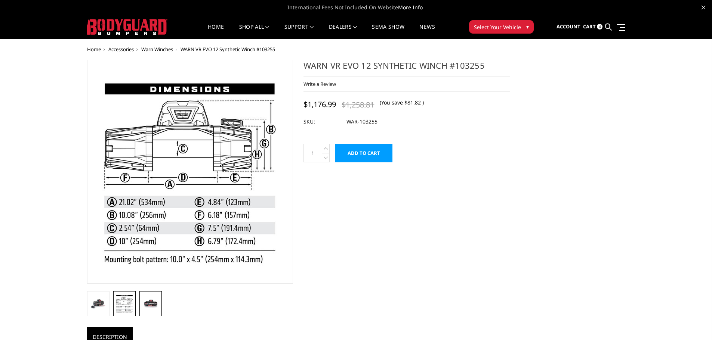
click at [152, 308] on img at bounding box center [151, 303] width 18 height 13
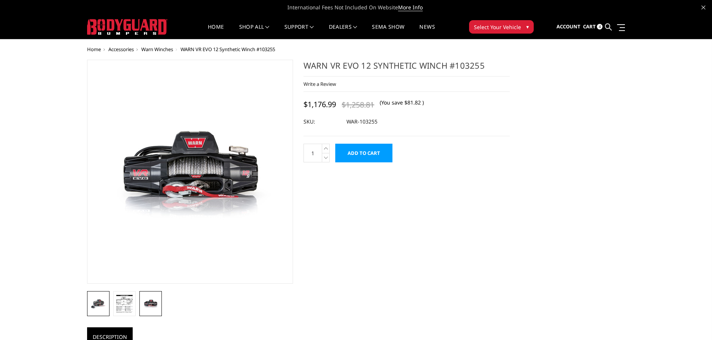
click at [97, 300] on img at bounding box center [98, 304] width 18 height 12
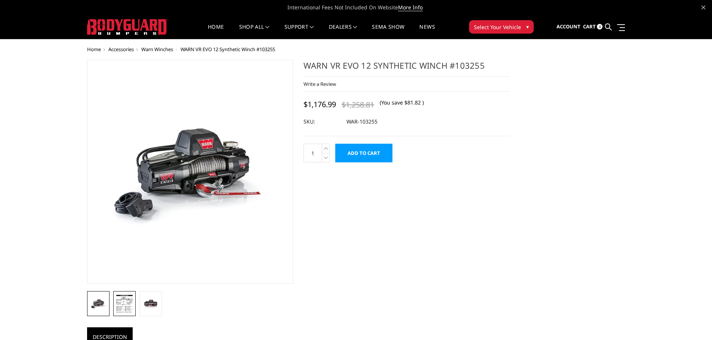
click at [121, 302] on img at bounding box center [124, 303] width 18 height 19
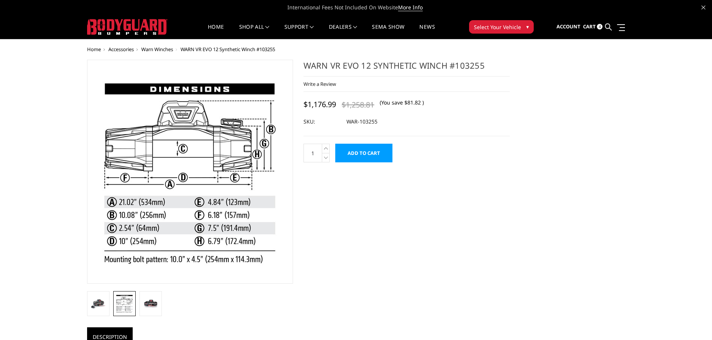
click at [521, 30] on button "Select Your Vehicle ▾" at bounding box center [501, 26] width 65 height 13
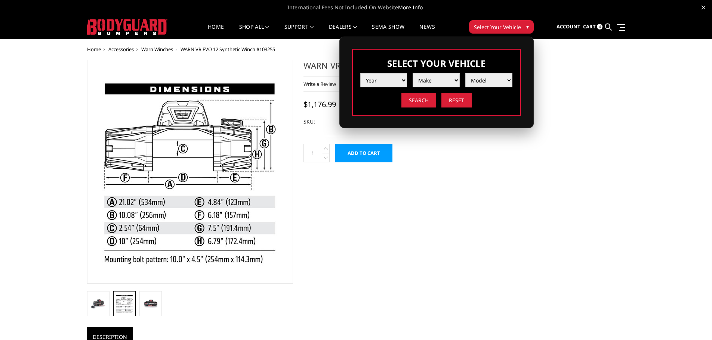
click at [399, 78] on select "Year 2025 2024 2023 2022 2021 2020 2019 2018 2017 2016 2015 2014 2013 2012 2011…" at bounding box center [383, 80] width 47 height 14
select select "yr_2024"
click at [360, 73] on select "Year 2025 2024 2023 2022 2021 2020 2019 2018 2017 2016 2015 2014 2013 2012 2011…" at bounding box center [383, 80] width 47 height 14
click at [443, 82] on select "Make Chevrolet Ford GMC Ram Toyota" at bounding box center [436, 80] width 47 height 14
select select "mk_chevrolet"
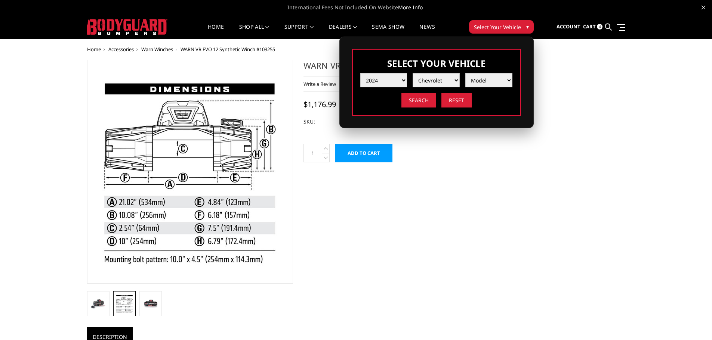
click at [413, 73] on select "Make Chevrolet Ford GMC Ram Toyota" at bounding box center [436, 80] width 47 height 14
click at [500, 83] on select "Model Silverado 1500 Silverado 2500 / 3500 Silverado 4500 / 5500 / 6500" at bounding box center [488, 80] width 47 height 14
select select "md_silverado-2500-3500"
click at [465, 73] on select "Model Silverado 1500 Silverado 2500 / 3500 Silverado 4500 / 5500 / 6500" at bounding box center [488, 80] width 47 height 14
click at [425, 101] on input "Search" at bounding box center [418, 100] width 35 height 15
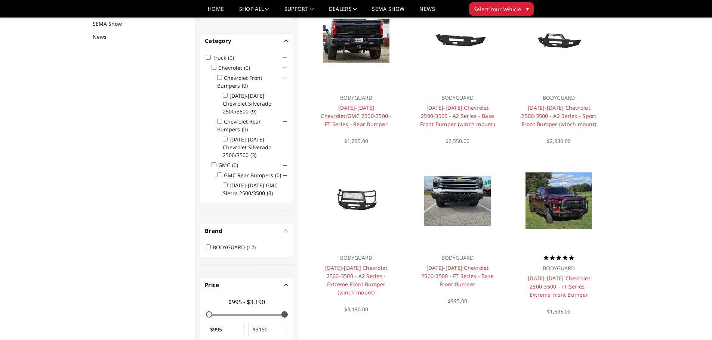
scroll to position [97, 0]
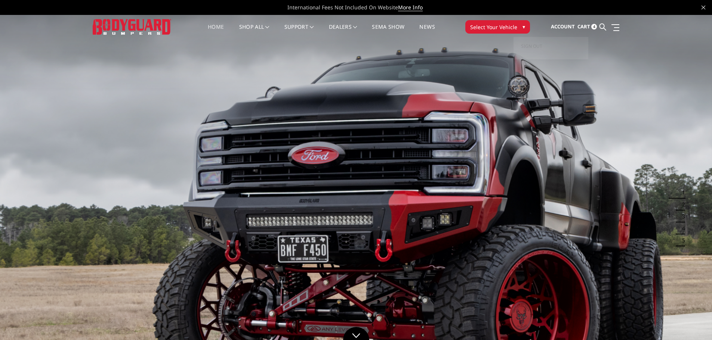
click at [586, 25] on span "Cart" at bounding box center [583, 26] width 13 height 7
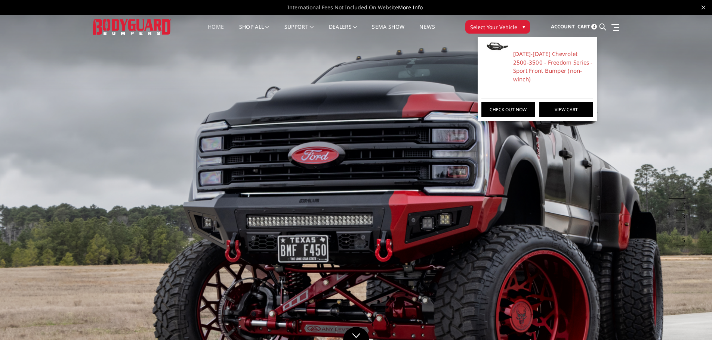
click at [565, 102] on link "View Cart" at bounding box center [566, 109] width 54 height 15
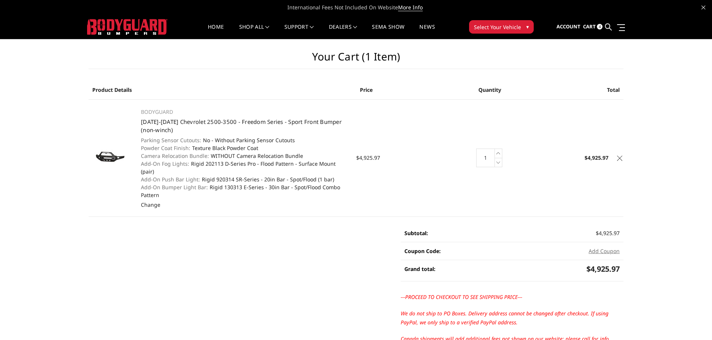
click at [175, 55] on h1 "Your Cart (1 item)" at bounding box center [356, 59] width 535 height 19
